Goal: Download file/media

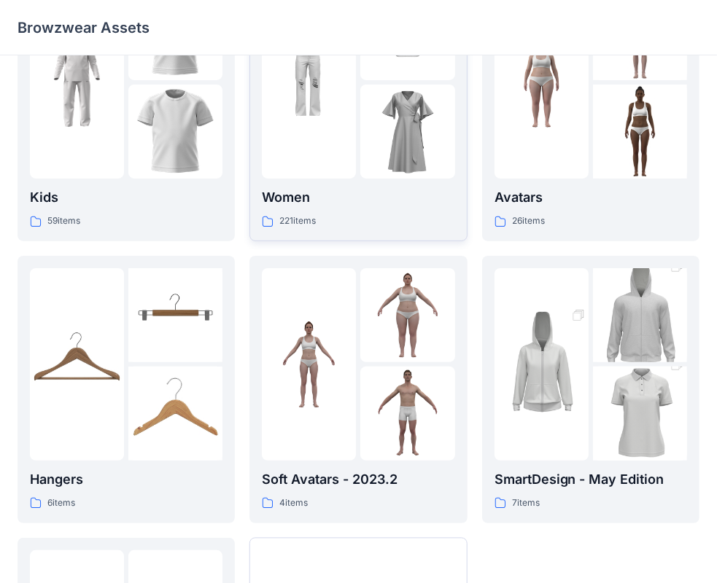
scroll to position [70, 0]
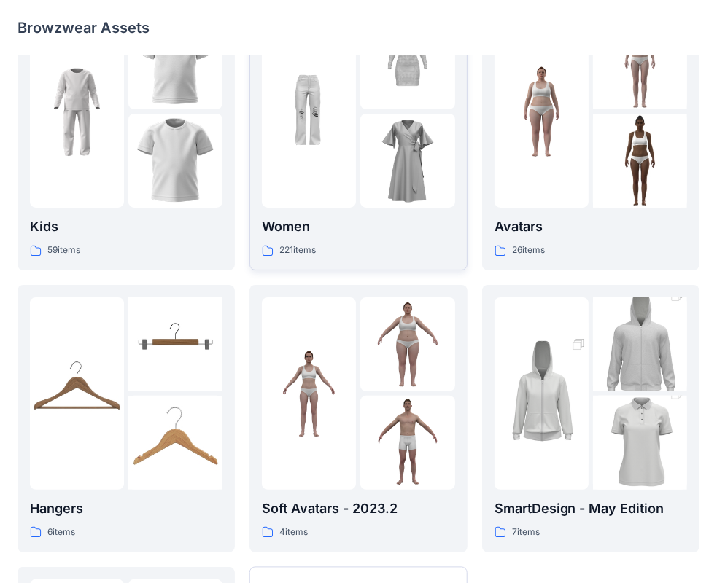
click at [285, 223] on p "Women" at bounding box center [358, 227] width 193 height 20
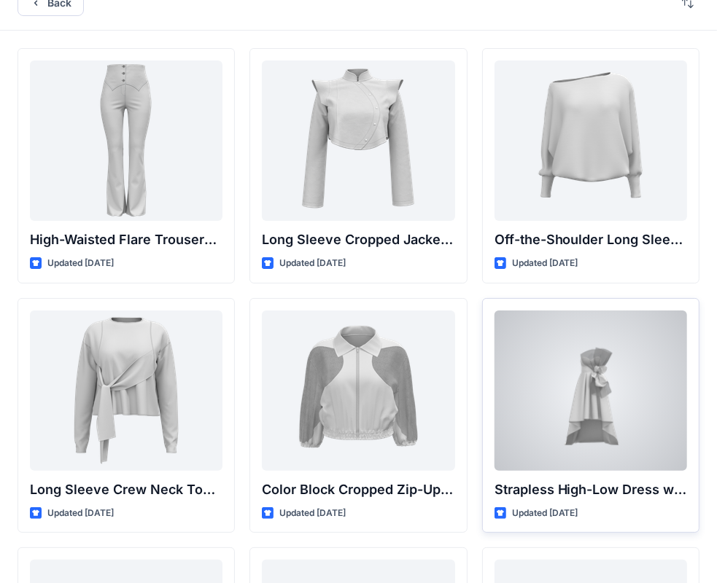
scroll to position [438, 0]
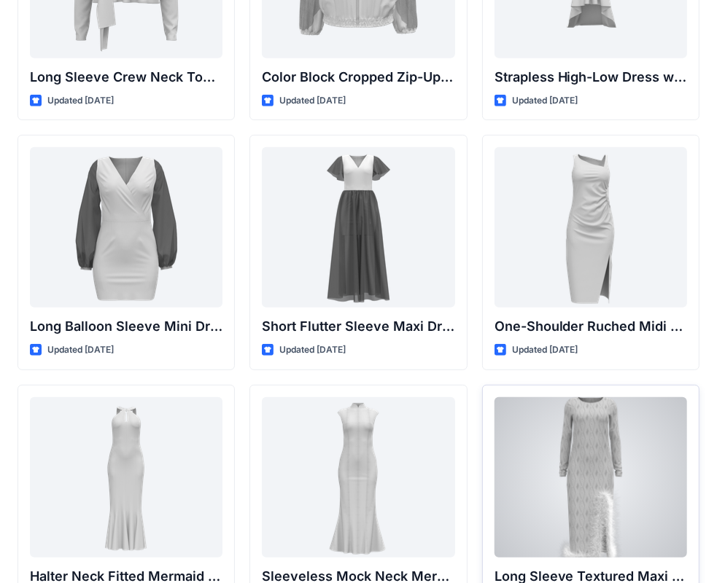
click at [624, 430] on div at bounding box center [590, 477] width 193 height 160
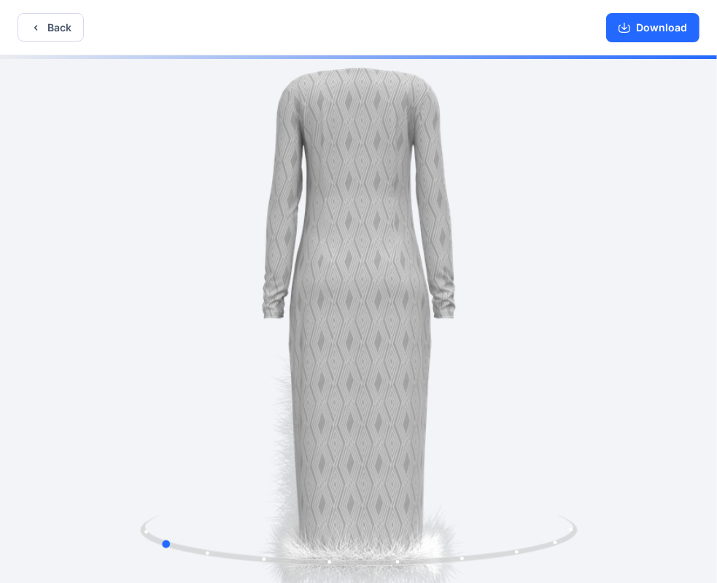
drag, startPoint x: 361, startPoint y: 569, endPoint x: 599, endPoint y: 529, distance: 241.7
click at [599, 529] on div at bounding box center [358, 320] width 717 height 531
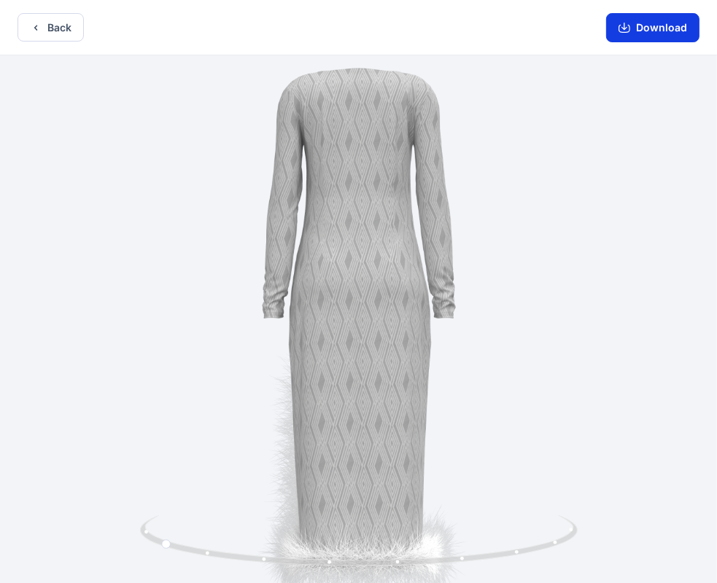
click at [653, 23] on button "Download" at bounding box center [652, 27] width 93 height 29
click at [667, 34] on button "Download" at bounding box center [652, 27] width 93 height 29
click at [626, 27] on icon "button" at bounding box center [624, 28] width 12 height 12
click at [661, 27] on button "Download" at bounding box center [652, 27] width 93 height 29
